Goal: Task Accomplishment & Management: Use online tool/utility

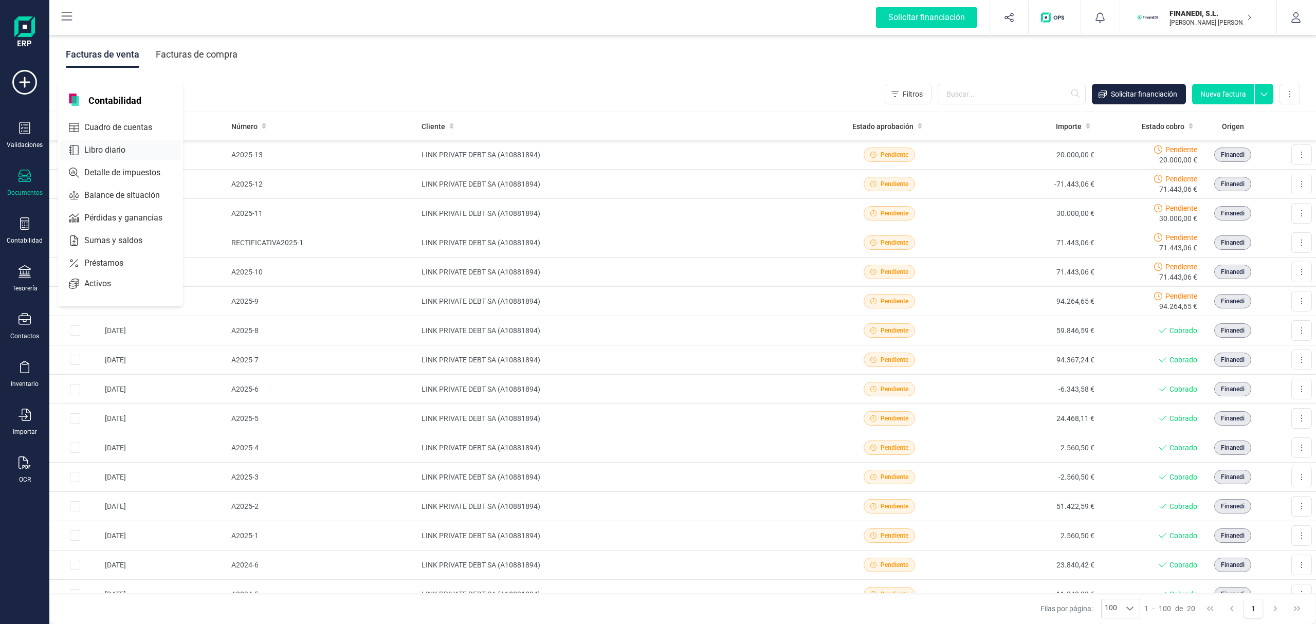
click at [95, 156] on div "Libro diario" at bounding box center [120, 150] width 121 height 21
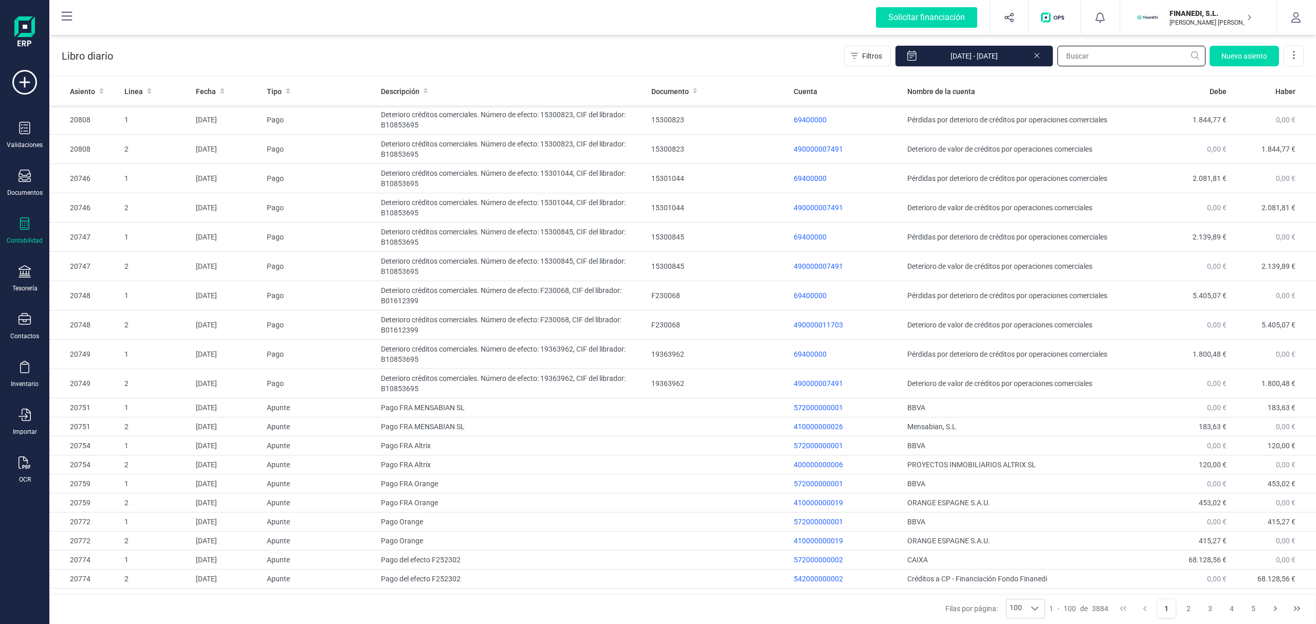
click at [1101, 49] on input "text" at bounding box center [1131, 56] width 148 height 21
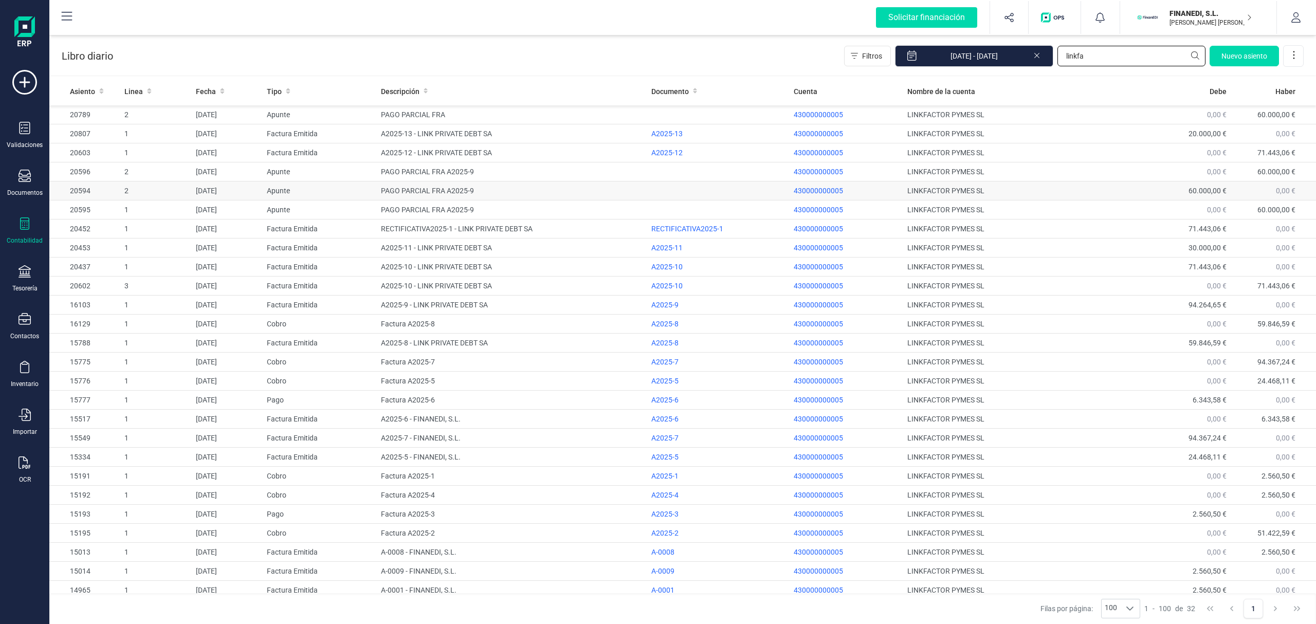
type input "linkfa"
drag, startPoint x: 1108, startPoint y: 190, endPoint x: 674, endPoint y: 54, distance: 454.6
click at [674, 54] on div "Libro diario Filtros 01/01/2025 - 12/09/2025 linkfa Nuevo asiento" at bounding box center [682, 54] width 1267 height 42
click at [19, 223] on icon at bounding box center [25, 223] width 12 height 12
click at [140, 241] on span "Sumas y saldos" at bounding box center [120, 240] width 81 height 12
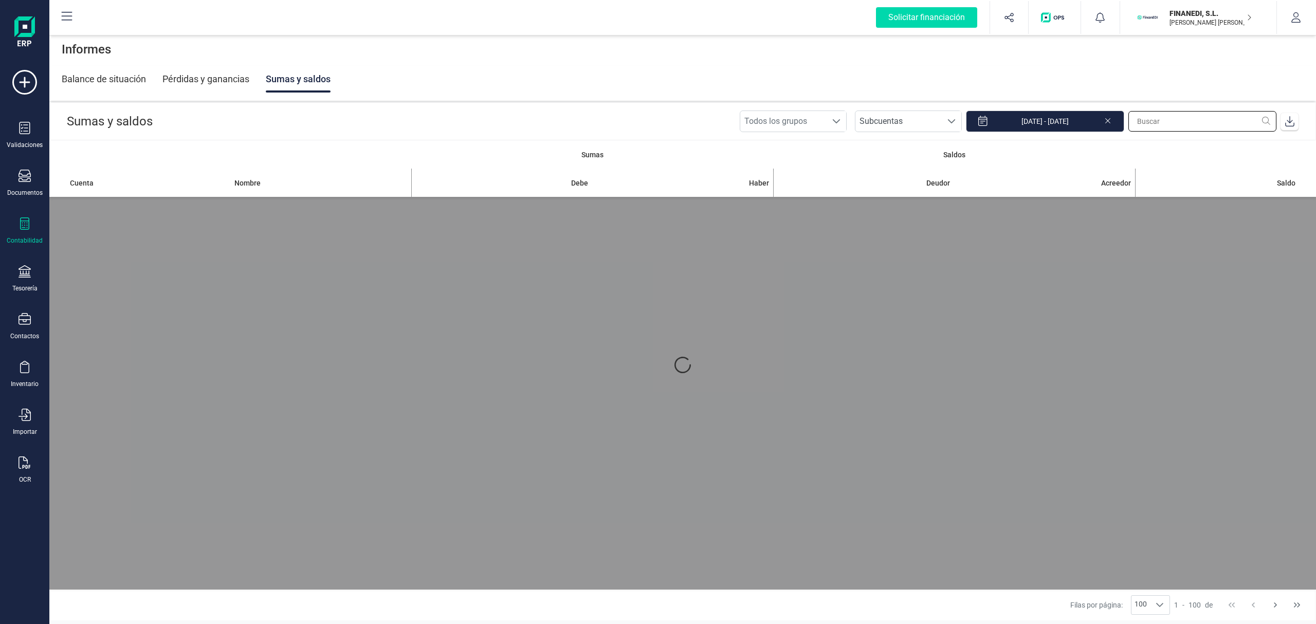
click at [1157, 124] on input "text" at bounding box center [1202, 121] width 148 height 21
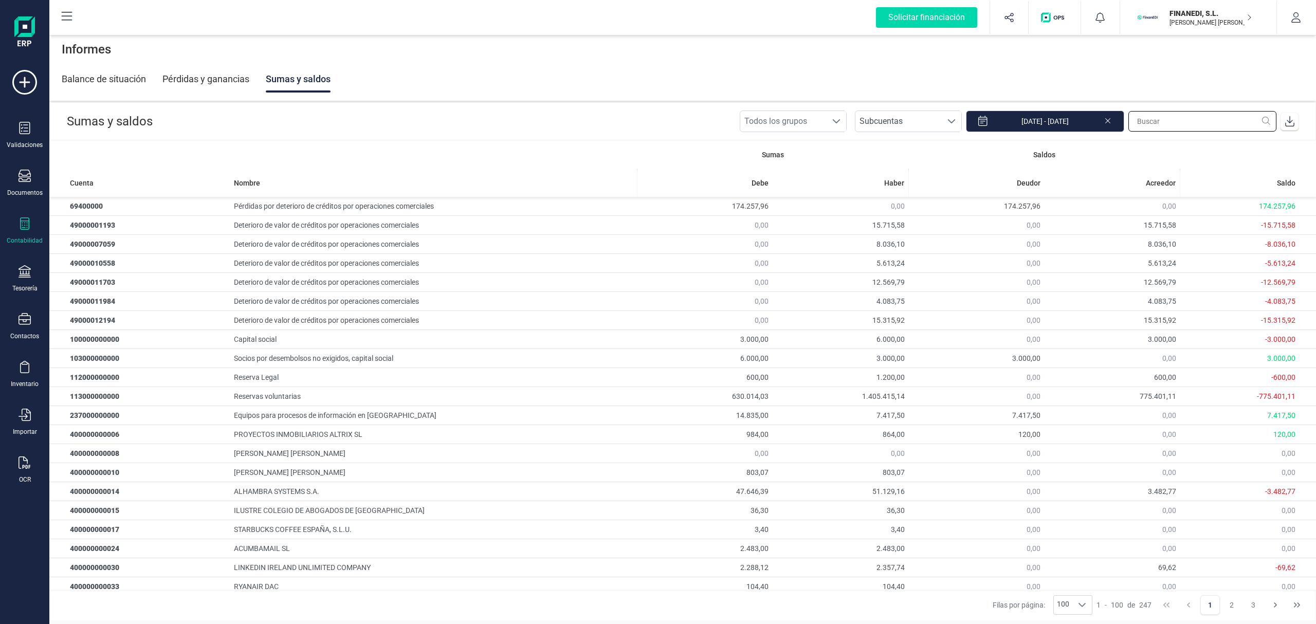
click at [1157, 118] on input "text" at bounding box center [1202, 121] width 148 height 21
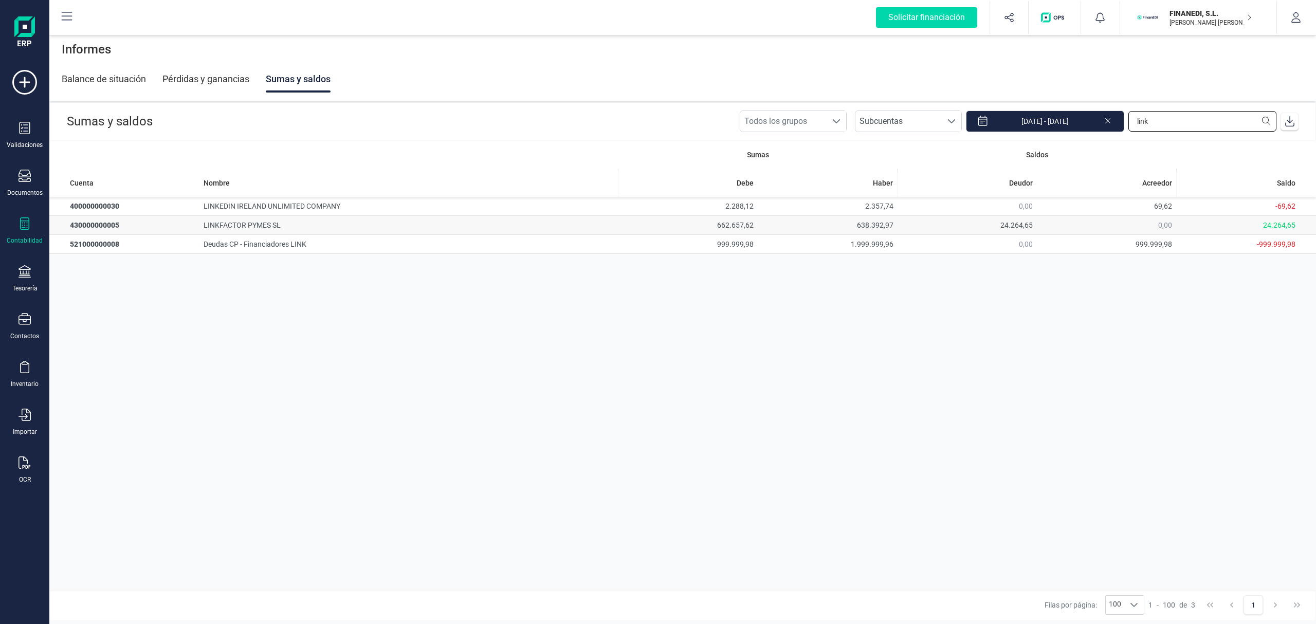
type input "link"
click at [1030, 224] on span "24.264,65" at bounding box center [1016, 225] width 32 height 8
click at [632, 222] on td "662.657,62" at bounding box center [687, 225] width 139 height 19
click at [108, 229] on td "430000000005" at bounding box center [124, 225] width 150 height 19
click at [344, 391] on div "Sumas Saldos Cuenta Nombre [PERSON_NAME] Deudor Acreedor Saldo 400000000030 LIN…" at bounding box center [682, 364] width 1267 height 449
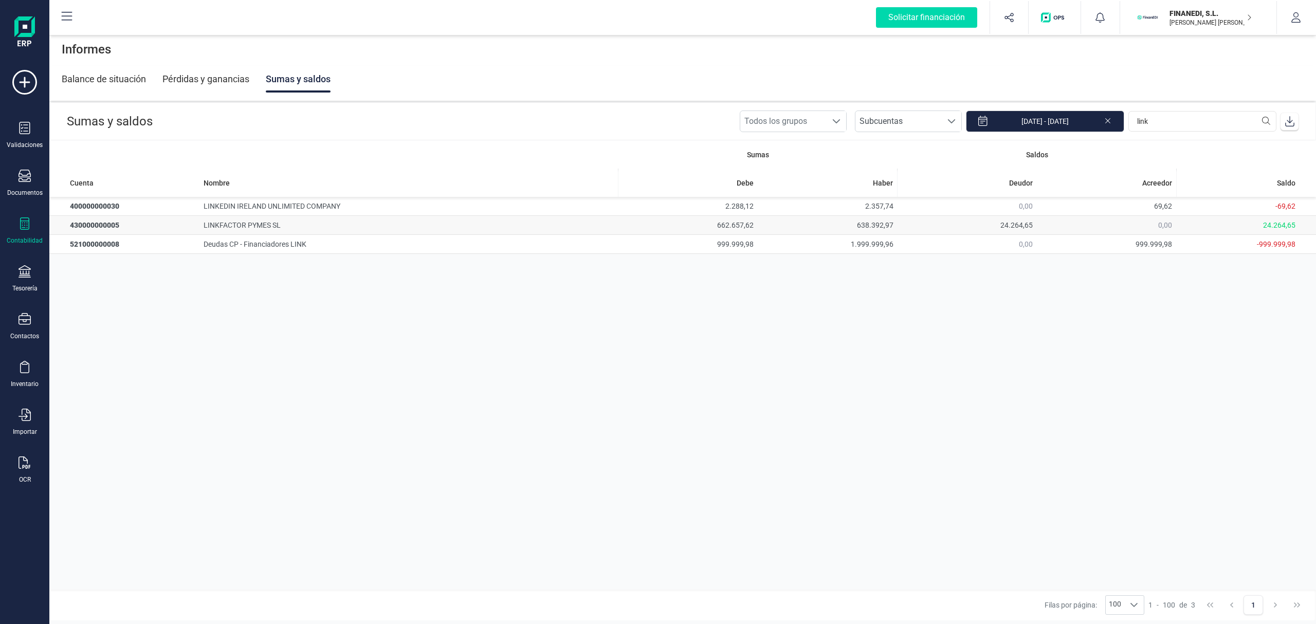
click at [286, 219] on td "LINKFACTOR PYMES SL" at bounding box center [408, 225] width 418 height 19
click at [1276, 225] on div "24.264,65" at bounding box center [1237, 225] width 115 height 10
click at [1278, 226] on div "24.264,65" at bounding box center [1237, 225] width 115 height 10
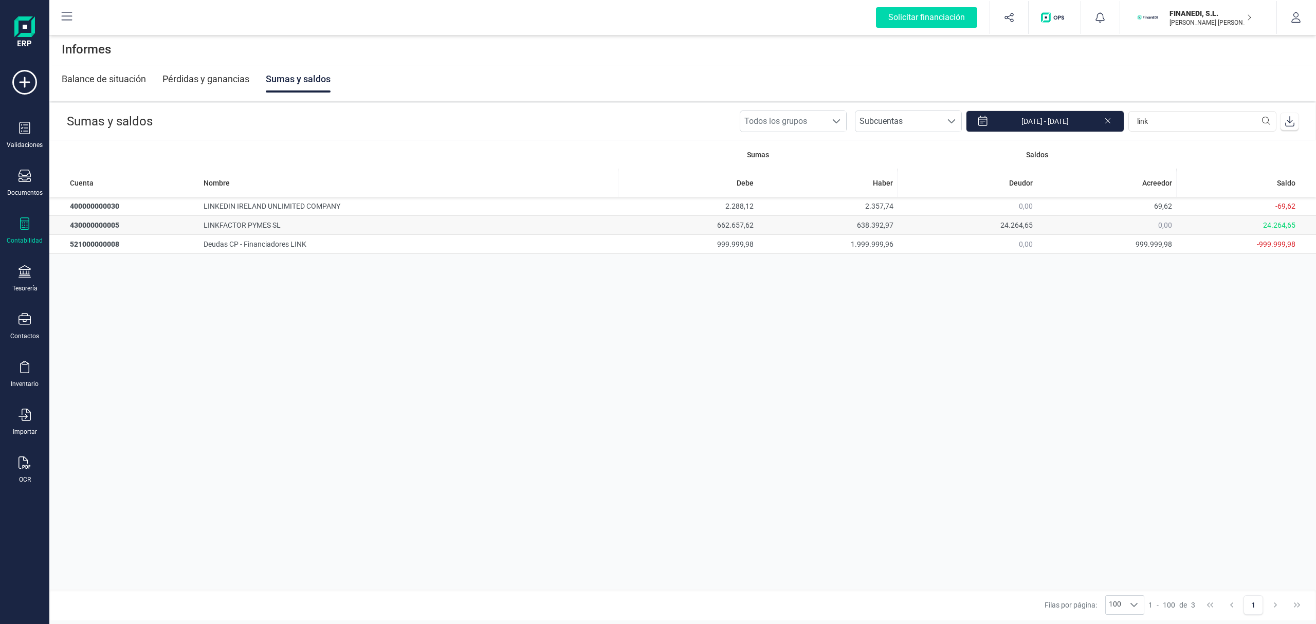
click at [864, 229] on span "638.392,97" at bounding box center [875, 225] width 37 height 8
click at [721, 225] on span "662.657,62" at bounding box center [735, 225] width 37 height 8
click at [246, 221] on td "LINKFACTOR PYMES SL" at bounding box center [408, 225] width 418 height 19
click at [95, 229] on td "430000000005" at bounding box center [124, 225] width 150 height 19
click at [171, 315] on div "Sumas Saldos Cuenta Nombre [PERSON_NAME] Deudor Acreedor Saldo 400000000030 LIN…" at bounding box center [682, 364] width 1267 height 449
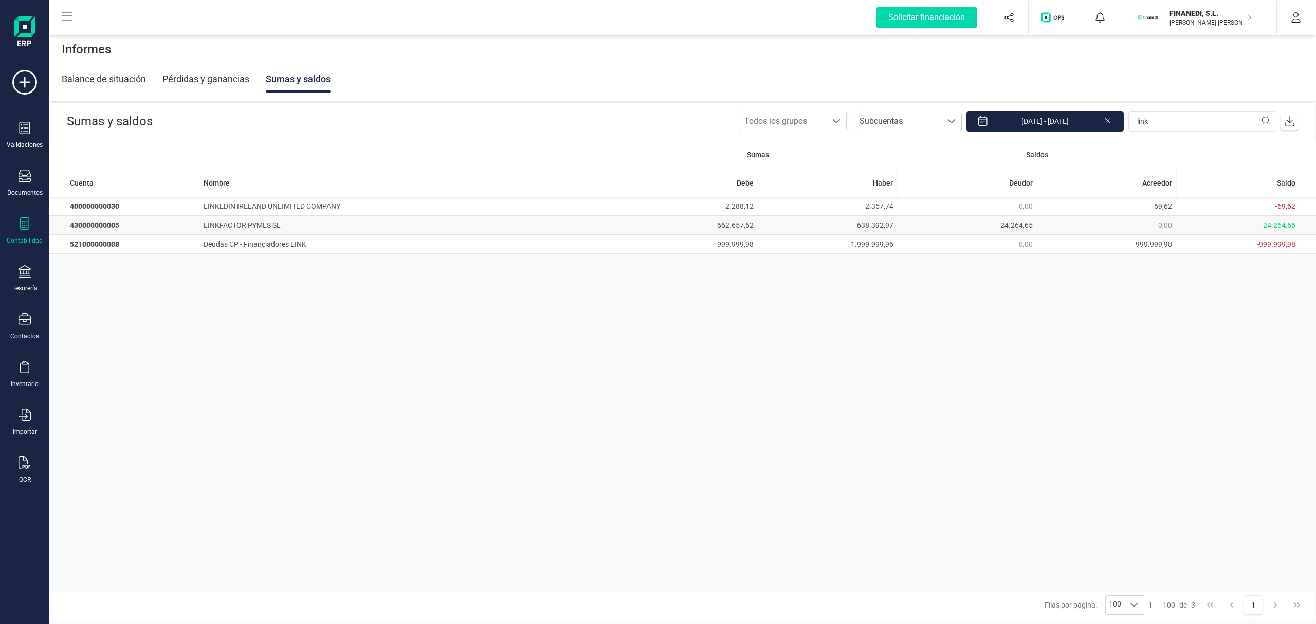
click at [217, 230] on td "LINKFACTOR PYMES SL" at bounding box center [408, 225] width 418 height 19
drag, startPoint x: 258, startPoint y: 0, endPoint x: 430, endPoint y: 261, distance: 312.8
click at [430, 261] on div "Sumas Saldos Cuenta Nombre [PERSON_NAME] Deudor Acreedor Saldo 400000000030 LIN…" at bounding box center [682, 364] width 1267 height 449
click at [653, 346] on div "Sumas Saldos Cuenta Nombre [PERSON_NAME] Deudor Acreedor Saldo 400000000030 LIN…" at bounding box center [682, 364] width 1267 height 449
click at [458, 80] on div "Balance de situación Pérdidas y ganancias Sumas y saldos" at bounding box center [683, 79] width 1242 height 27
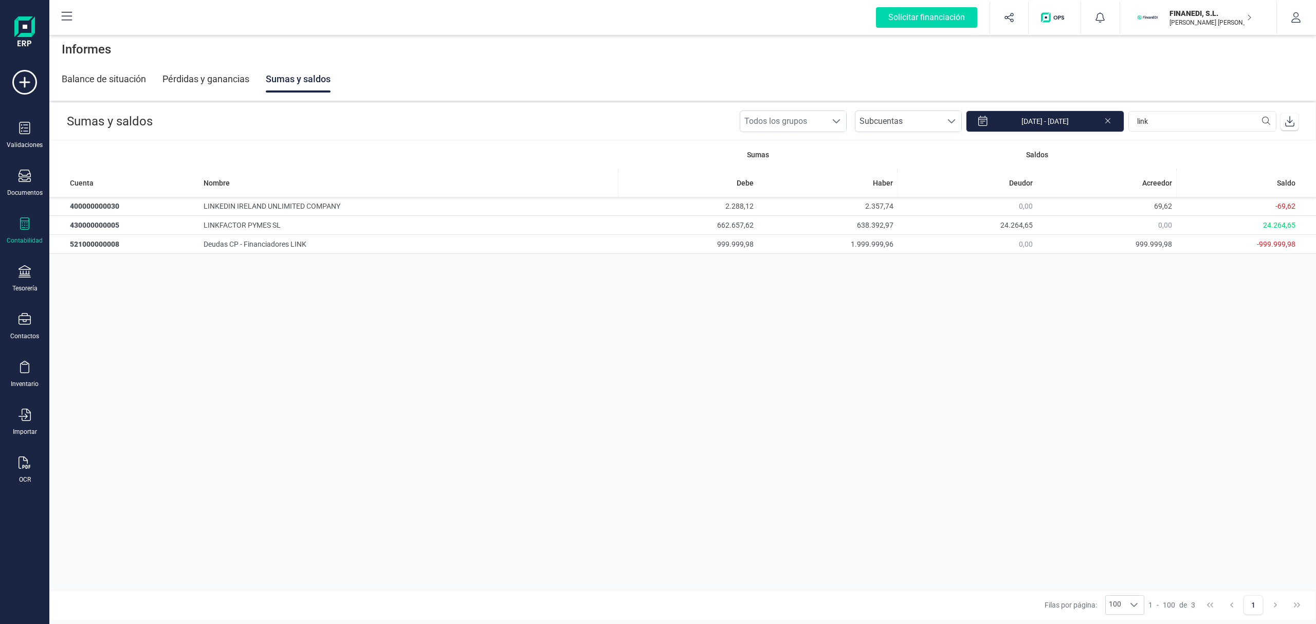
click at [685, 460] on div "Sumas Saldos Cuenta Nombre [PERSON_NAME] Deudor Acreedor Saldo 400000000030 LIN…" at bounding box center [682, 364] width 1267 height 449
drag, startPoint x: 897, startPoint y: 293, endPoint x: 865, endPoint y: 290, distance: 32.5
click at [897, 293] on div "Sumas Saldos Cuenta Nombre [PERSON_NAME] Deudor Acreedor Saldo 400000000030 LIN…" at bounding box center [682, 364] width 1267 height 449
click at [549, 142] on th at bounding box center [333, 154] width 569 height 28
click at [27, 179] on icon at bounding box center [25, 176] width 12 height 12
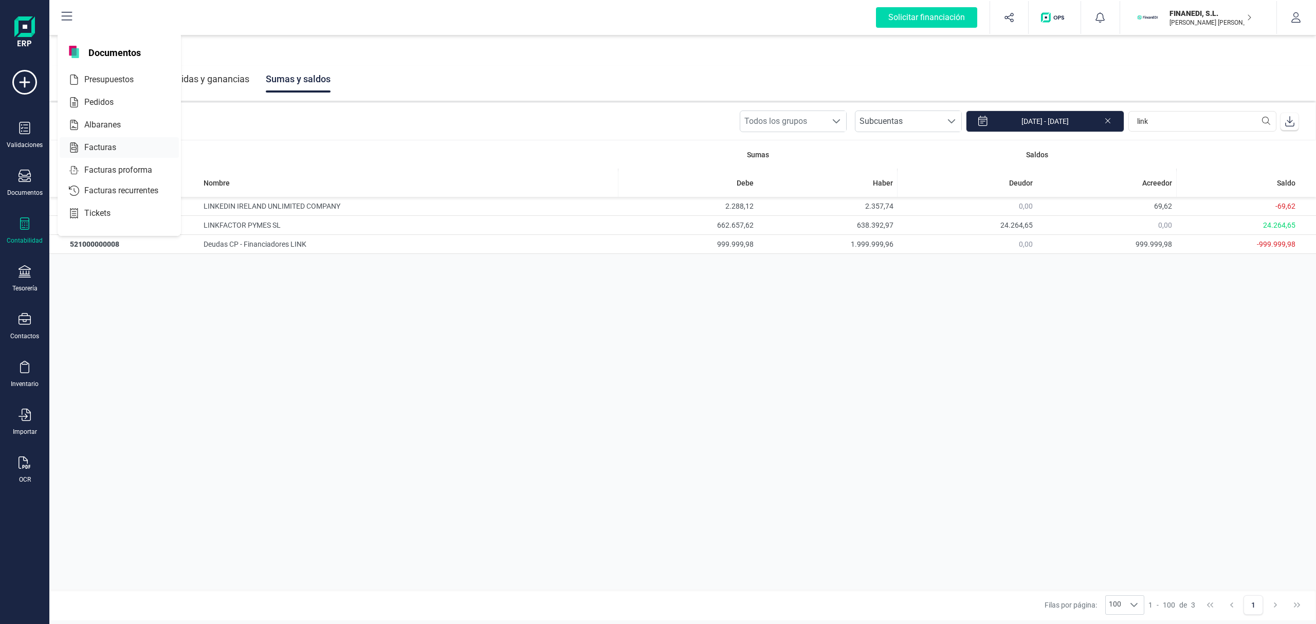
click at [122, 145] on div at bounding box center [122, 147] width 4 height 4
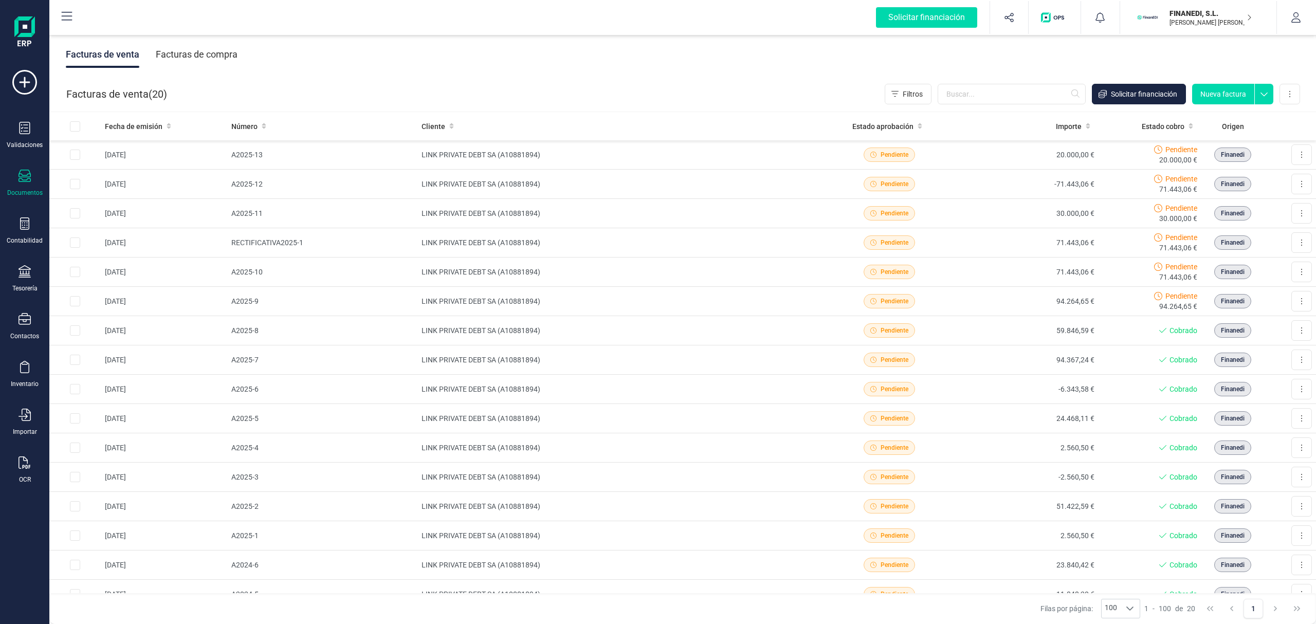
click at [184, 57] on div "Facturas de compra" at bounding box center [197, 54] width 82 height 27
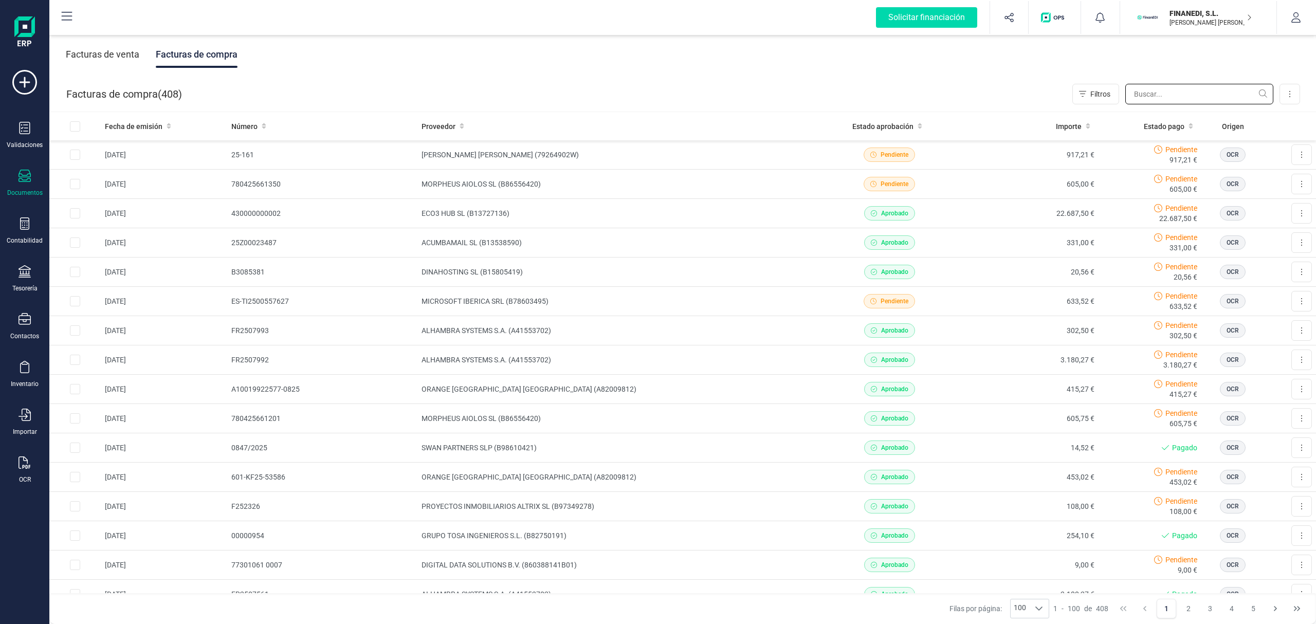
click at [1168, 85] on input "text" at bounding box center [1199, 94] width 148 height 21
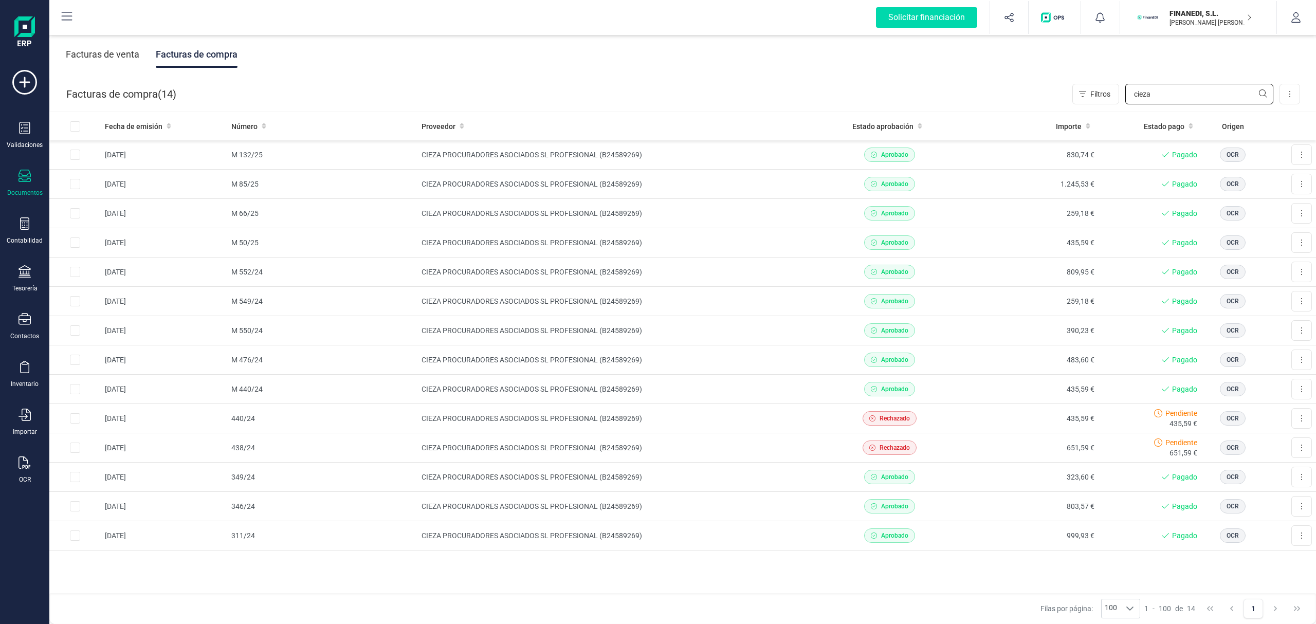
type input "cieza"
click at [504, 264] on td "CIEZA PROCURADORES ASOCIADOS SL PROFESIONAL (B24589269)" at bounding box center [618, 272] width 403 height 29
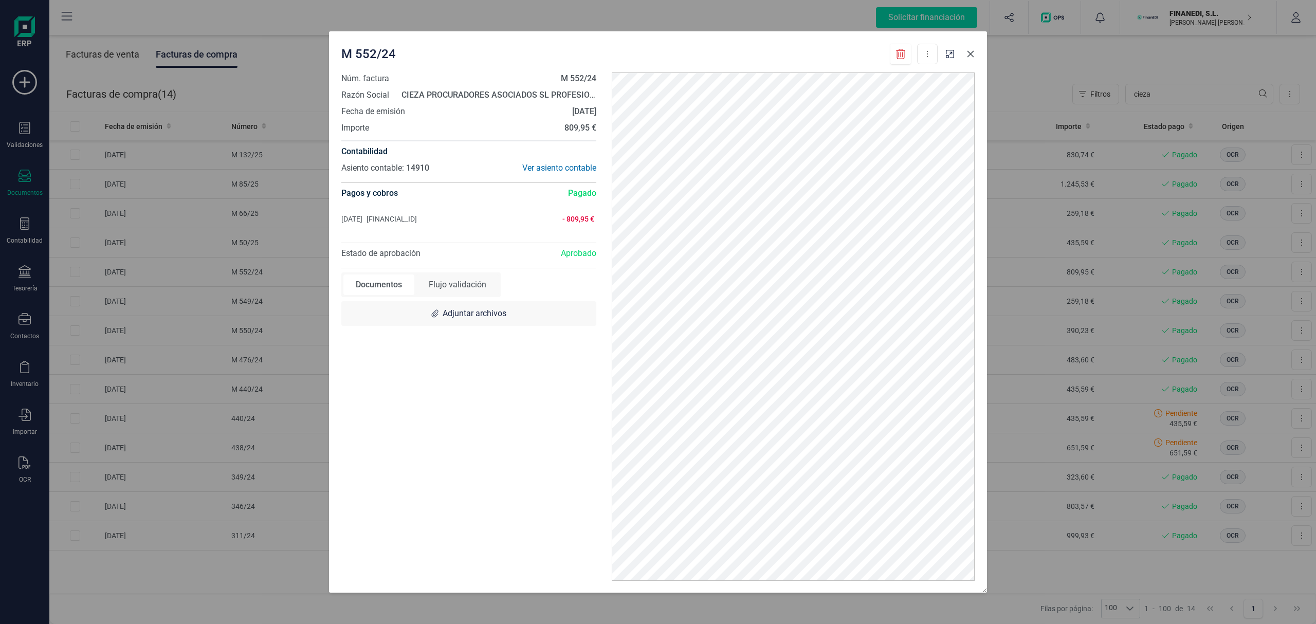
click at [970, 51] on icon "button" at bounding box center [970, 54] width 8 height 8
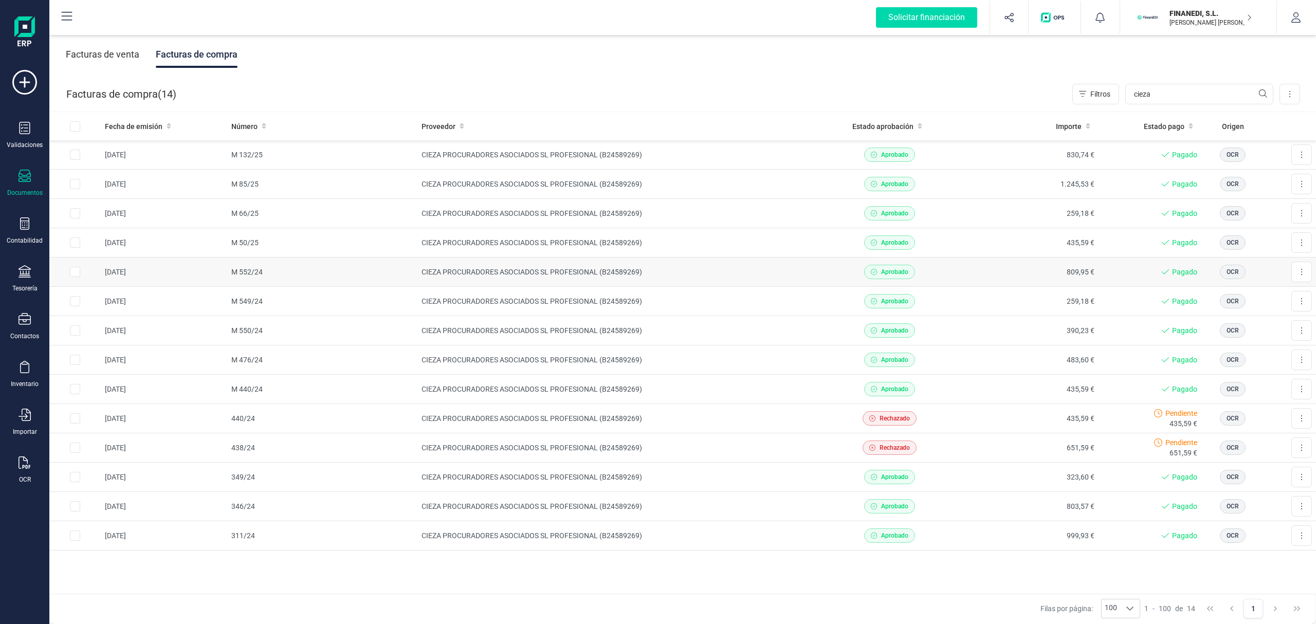
click at [991, 275] on td "809,95 €" at bounding box center [1028, 272] width 139 height 29
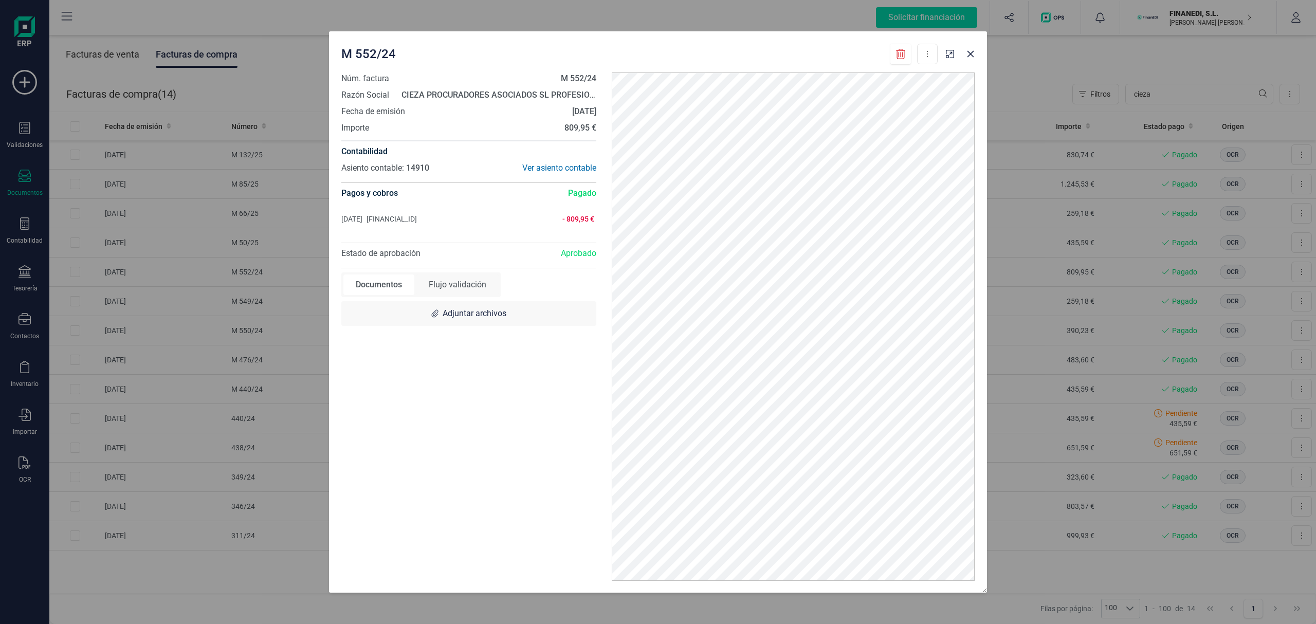
click at [968, 44] on div at bounding box center [960, 51] width 37 height 23
click at [971, 52] on icon "button" at bounding box center [970, 54] width 8 height 8
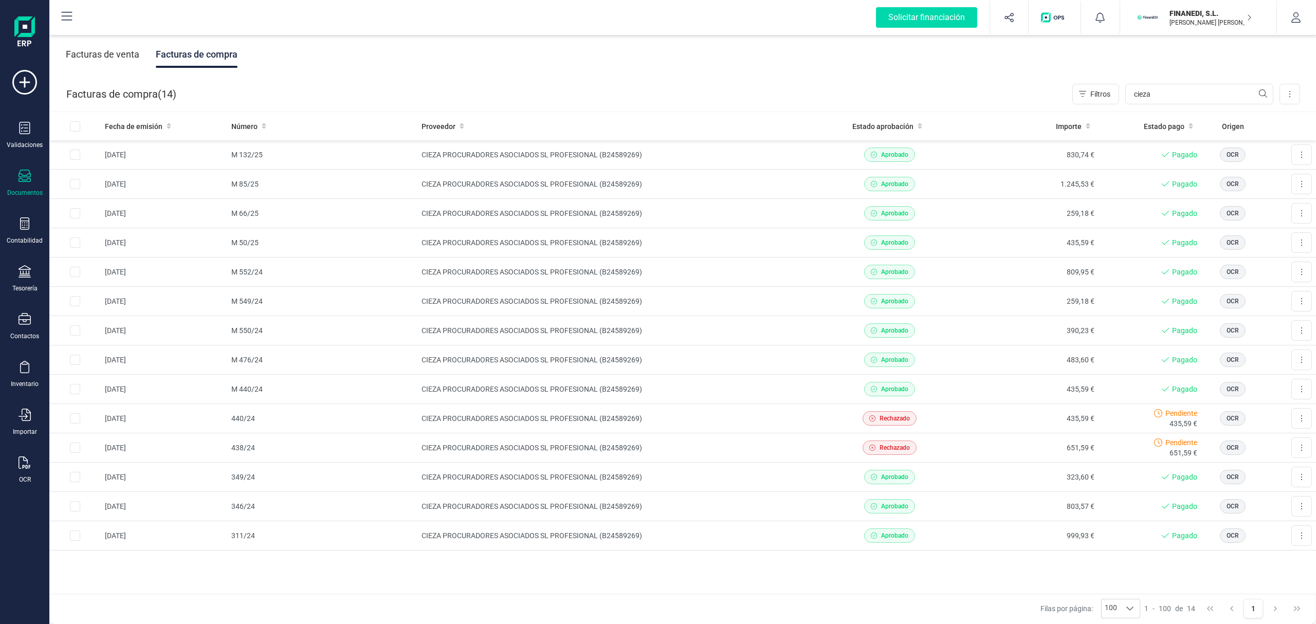
click at [423, 66] on div "Facturas de venta Facturas de compra" at bounding box center [682, 54] width 1267 height 43
drag, startPoint x: 1058, startPoint y: 221, endPoint x: 1050, endPoint y: 215, distance: 10.3
click at [691, 108] on div "Facturas de compra ( 14 ) Filtros cieza Importar Carga masiva (Excel) Factura e…" at bounding box center [683, 94] width 1267 height 35
click at [708, 65] on div "Facturas de venta Facturas de compra" at bounding box center [682, 54] width 1267 height 43
click at [619, 73] on div "Facturas de venta Facturas de compra" at bounding box center [682, 54] width 1267 height 43
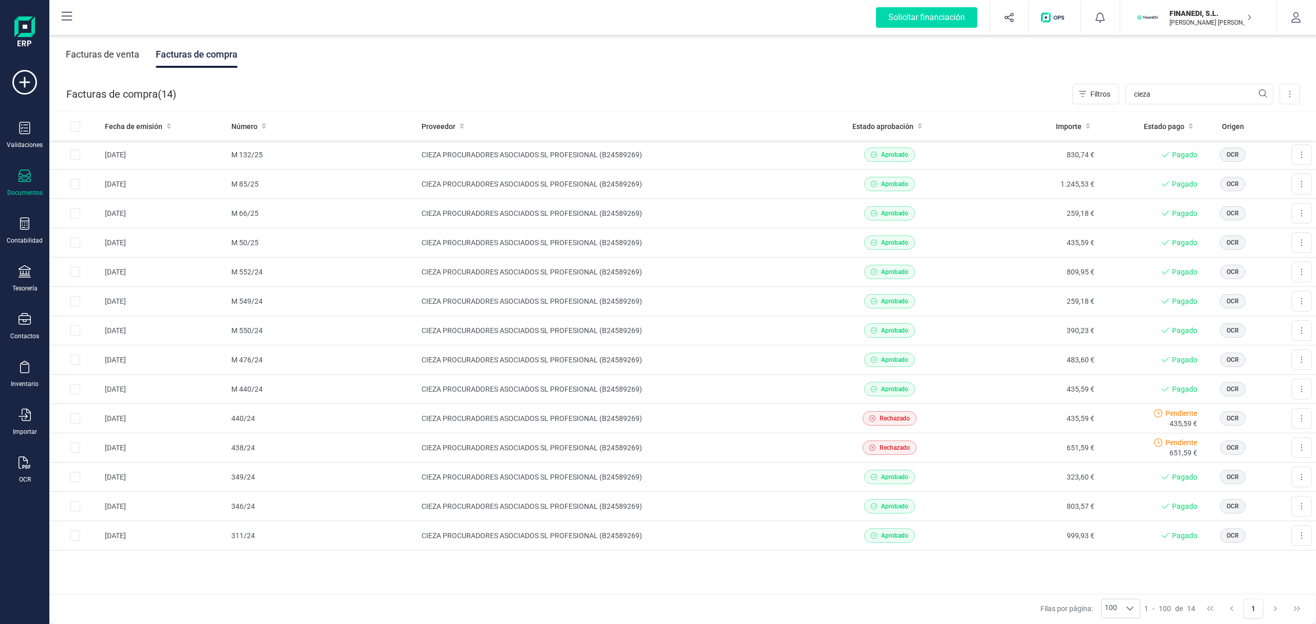
click at [741, 85] on div "Facturas de compra ( 14 ) Filtros cieza Importar Carga masiva (Excel) Factura e…" at bounding box center [683, 94] width 1267 height 35
click at [391, 59] on div "Facturas de venta Facturas de compra" at bounding box center [682, 54] width 1267 height 43
click at [695, 61] on div "Facturas de venta Facturas de compra" at bounding box center [682, 54] width 1267 height 43
click at [426, 64] on div "Facturas de venta Facturas de compra" at bounding box center [682, 54] width 1267 height 43
click at [727, 60] on div "Facturas de venta Facturas de compra" at bounding box center [682, 54] width 1267 height 43
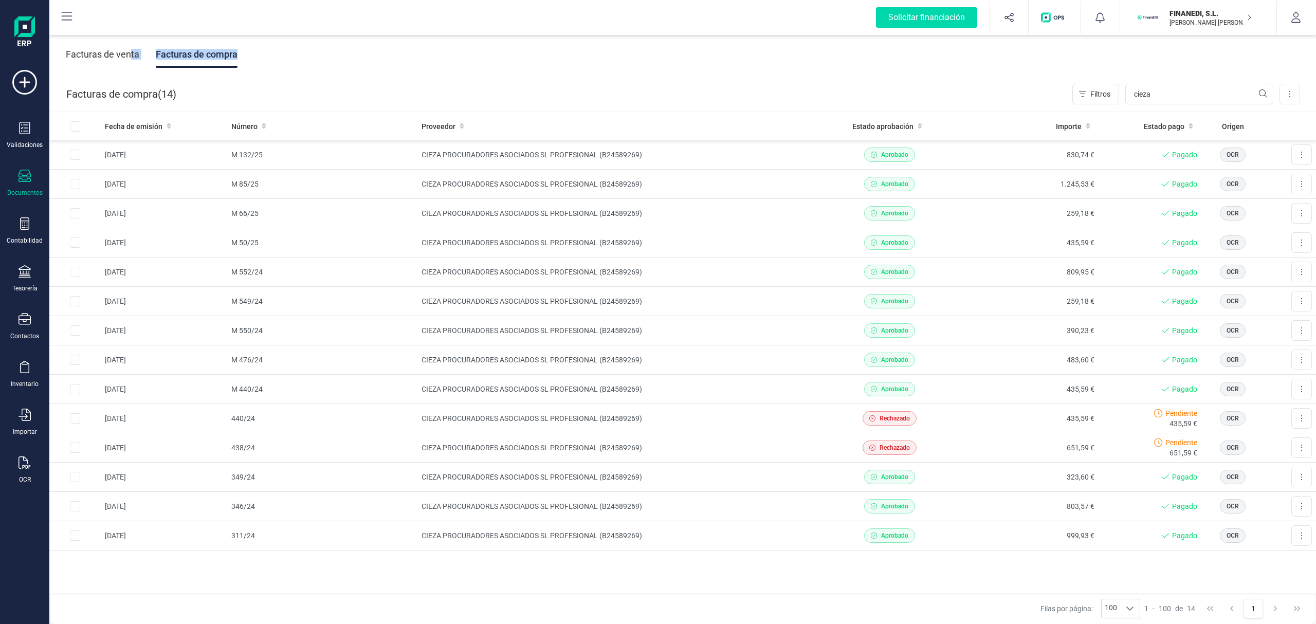
drag, startPoint x: 188, startPoint y: 67, endPoint x: 225, endPoint y: 50, distance: 40.5
click at [143, 52] on div "Facturas de venta Facturas de compra" at bounding box center [682, 54] width 1267 height 43
click at [344, 64] on div "Facturas de venta Facturas de compra" at bounding box center [682, 54] width 1267 height 43
click at [696, 85] on div "Facturas de compra ( 14 ) Filtros cieza Importar Carga masiva (Excel) Factura e…" at bounding box center [683, 94] width 1267 height 35
click at [549, 54] on div "Facturas de venta Facturas de compra" at bounding box center [682, 54] width 1267 height 43
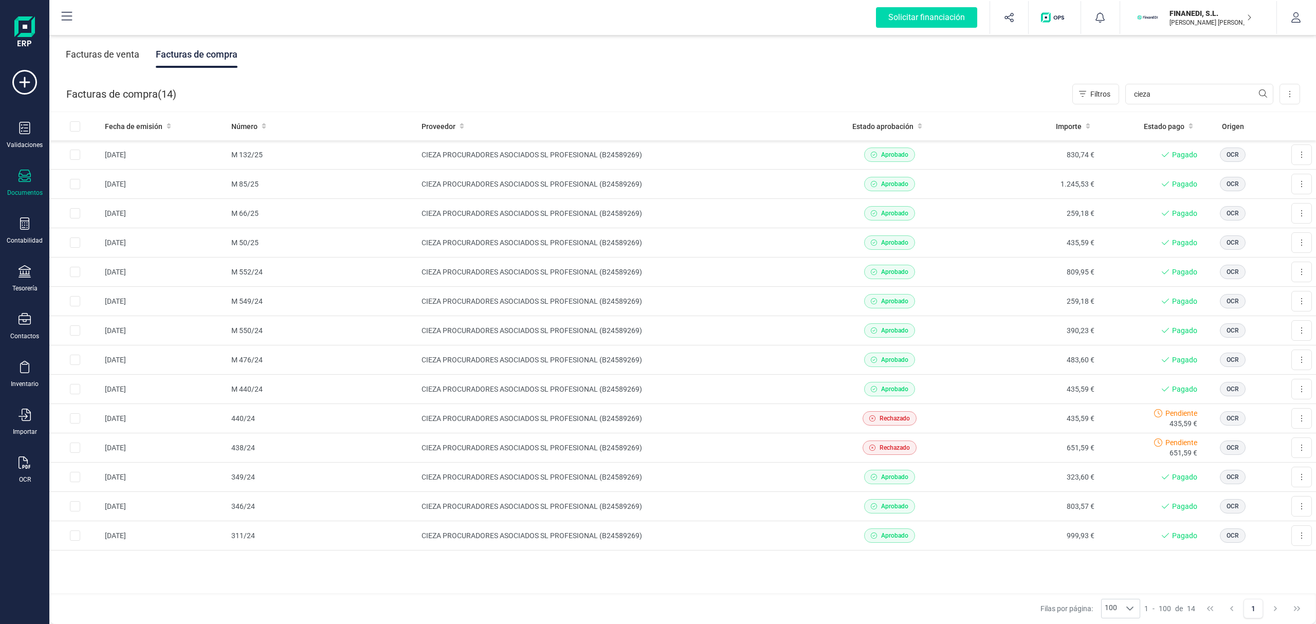
drag, startPoint x: 445, startPoint y: 68, endPoint x: 452, endPoint y: 66, distance: 7.4
click at [450, 67] on div "Facturas de venta Facturas de compra" at bounding box center [682, 54] width 1267 height 43
click at [789, 67] on div "Facturas de venta Facturas de compra" at bounding box center [682, 54] width 1267 height 43
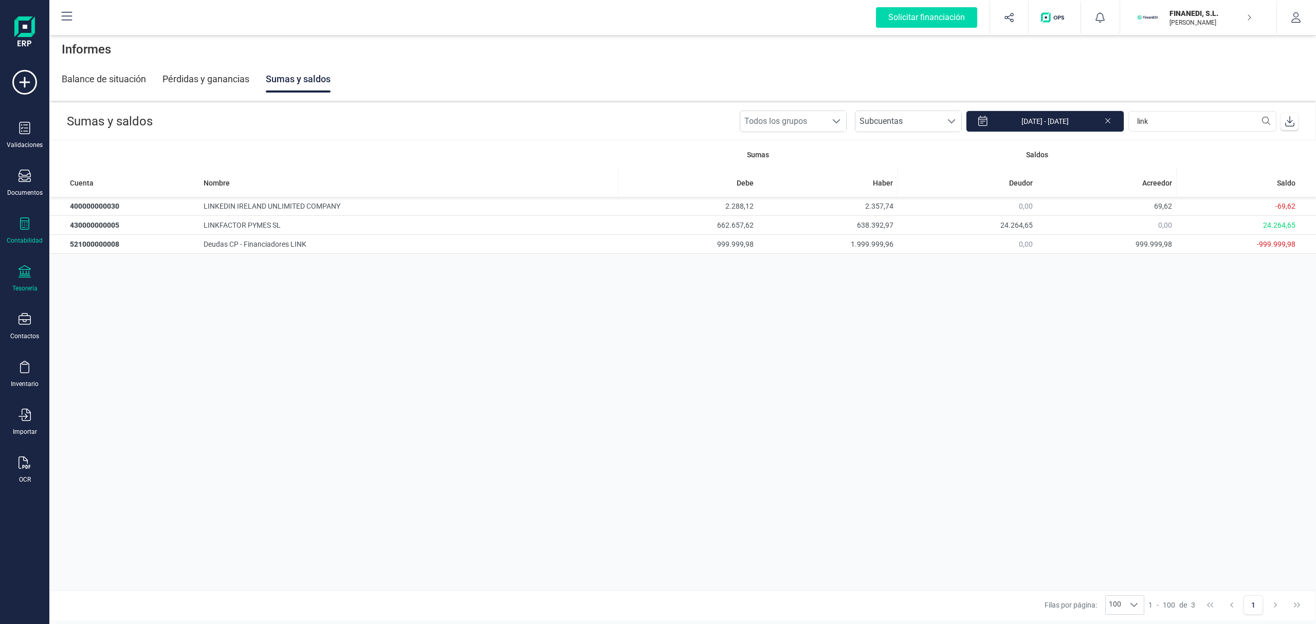
click at [29, 284] on div "Tesorería" at bounding box center [24, 288] width 25 height 8
click at [108, 179] on span "Cuentas bancarias" at bounding box center [125, 175] width 90 height 12
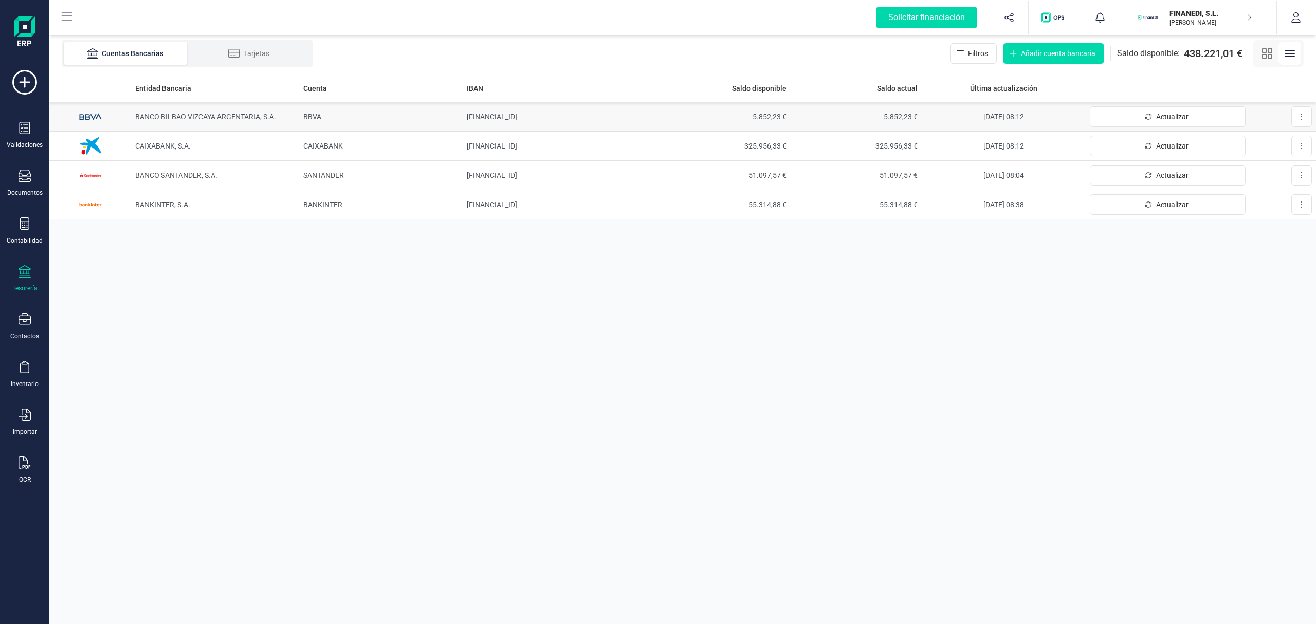
click at [204, 113] on span "BANCO BILBAO VIZCAYA ARGENTARIA, S.A." at bounding box center [205, 117] width 141 height 8
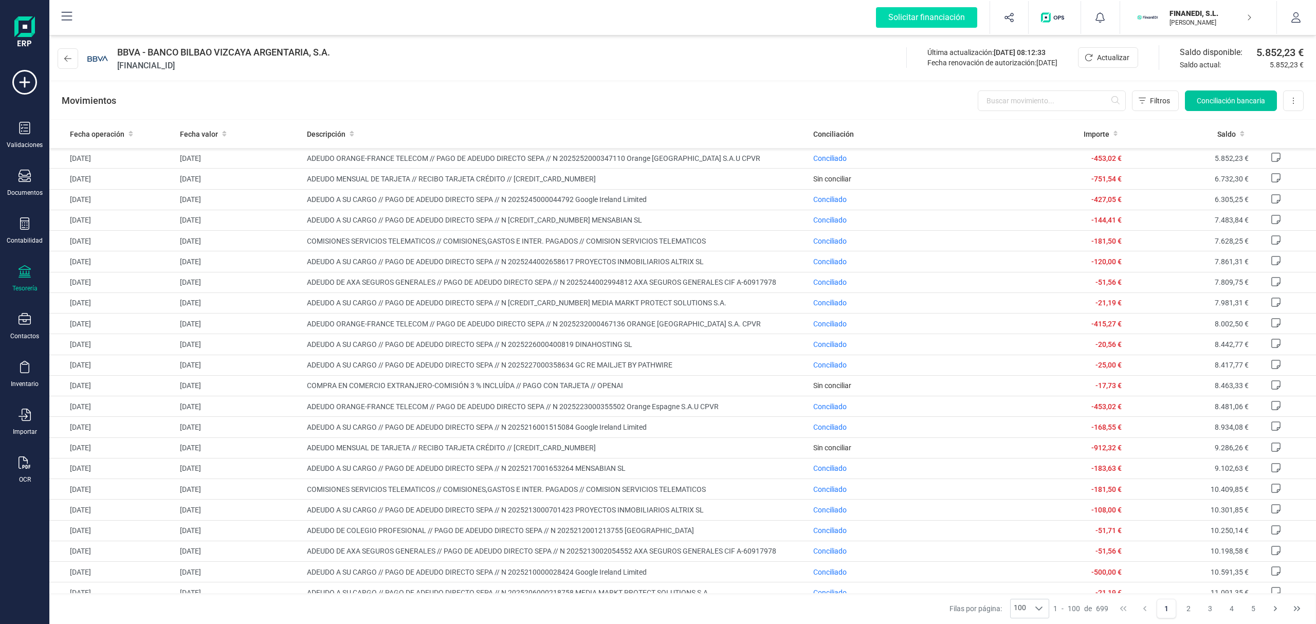
click at [1214, 100] on span "Conciliación bancaria" at bounding box center [1231, 101] width 68 height 10
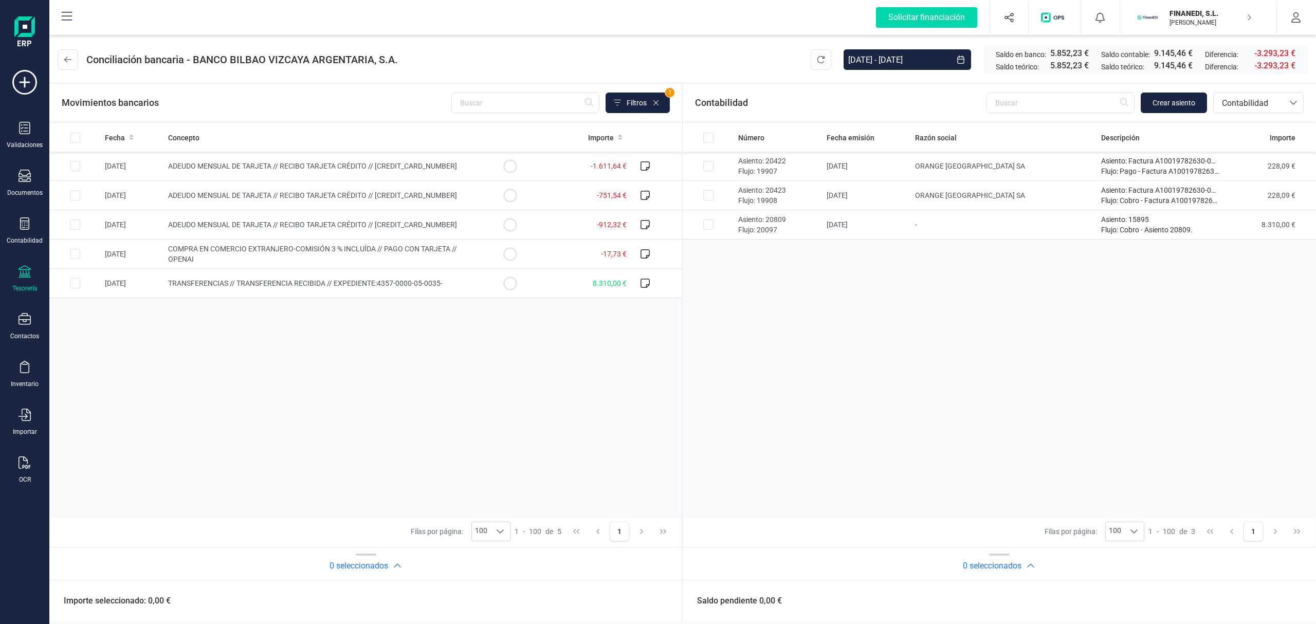
drag, startPoint x: 659, startPoint y: 360, endPoint x: 630, endPoint y: 345, distance: 32.2
click at [659, 360] on div "Fecha Concepto Importe 04/07/2025 ADEUDO MENSUAL DE TARJETA // RECIBO TARJETA C…" at bounding box center [365, 319] width 633 height 393
